Goal: Check status

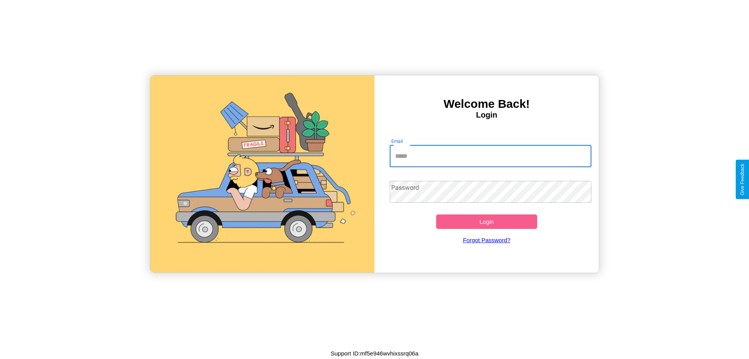
click at [491, 156] on input "Email" at bounding box center [491, 156] width 202 height 22
type input "**********"
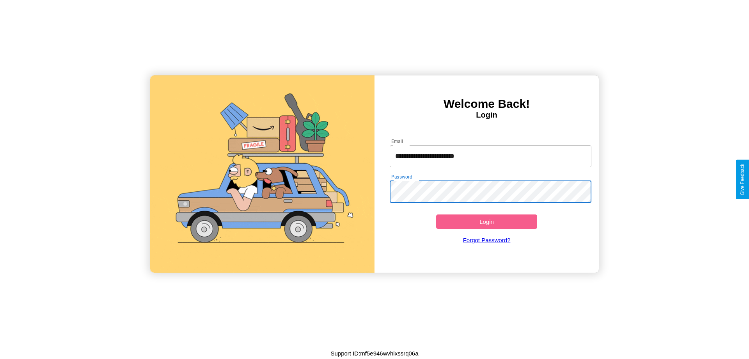
click at [487, 221] on button "Login" at bounding box center [486, 221] width 101 height 14
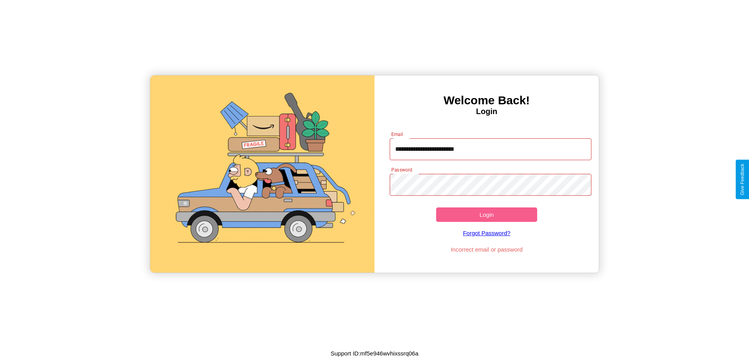
click at [487, 214] on button "Login" at bounding box center [486, 214] width 101 height 14
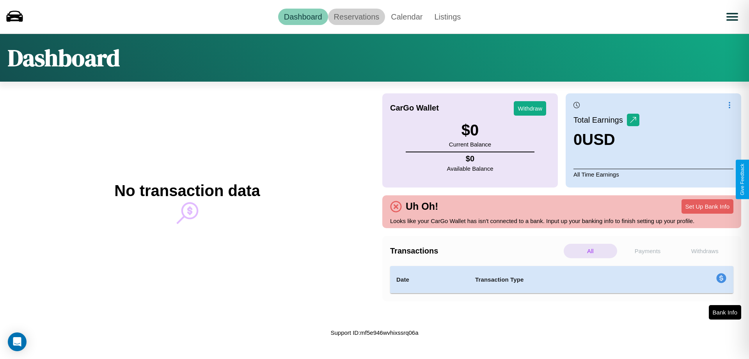
click at [356, 16] on link "Reservations" at bounding box center [356, 17] width 57 height 16
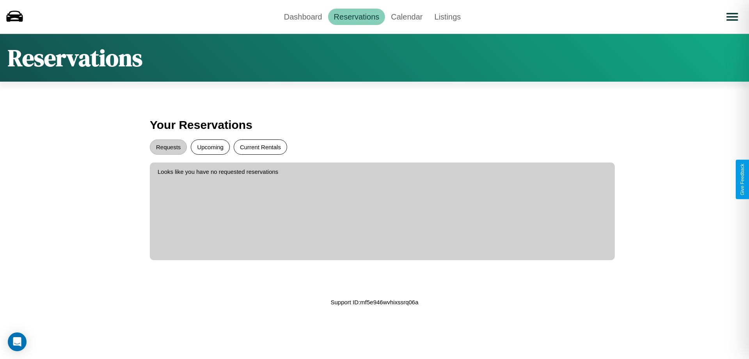
click at [260, 147] on button "Current Rentals" at bounding box center [260, 146] width 53 height 15
click at [168, 147] on button "Requests" at bounding box center [168, 146] width 37 height 15
